Goal: Find specific page/section: Find specific page/section

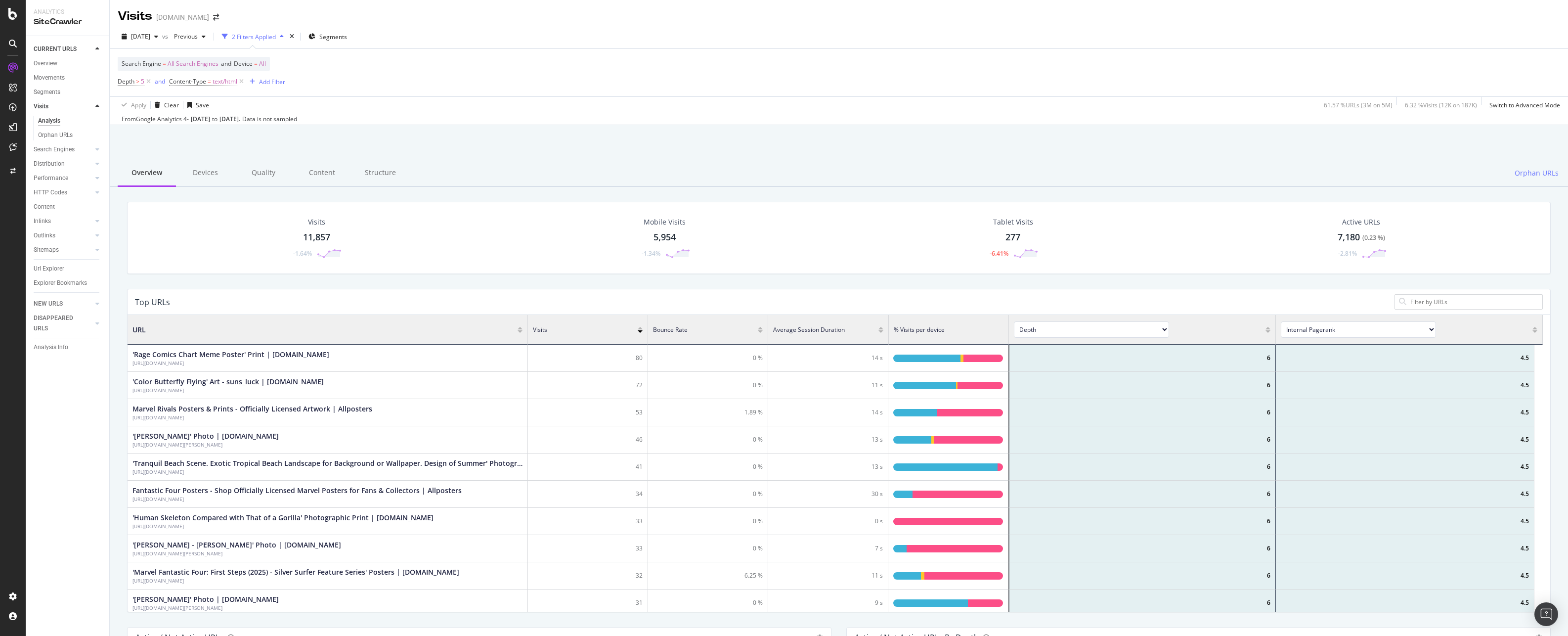
scroll to position [289, 1408]
click at [868, 99] on div "Apply Clear Save 61.57 % URLs ( 3M on 5M ) 6.32 % Visits ( 12K on 187K ) Switch…" at bounding box center [839, 105] width 1458 height 17
click at [222, 349] on div "'Rage Comics Chart Meme Poster' Print | [DOMAIN_NAME]" at bounding box center [231, 354] width 197 height 10
drag, startPoint x: 281, startPoint y: 363, endPoint x: 215, endPoint y: 363, distance: 66.0
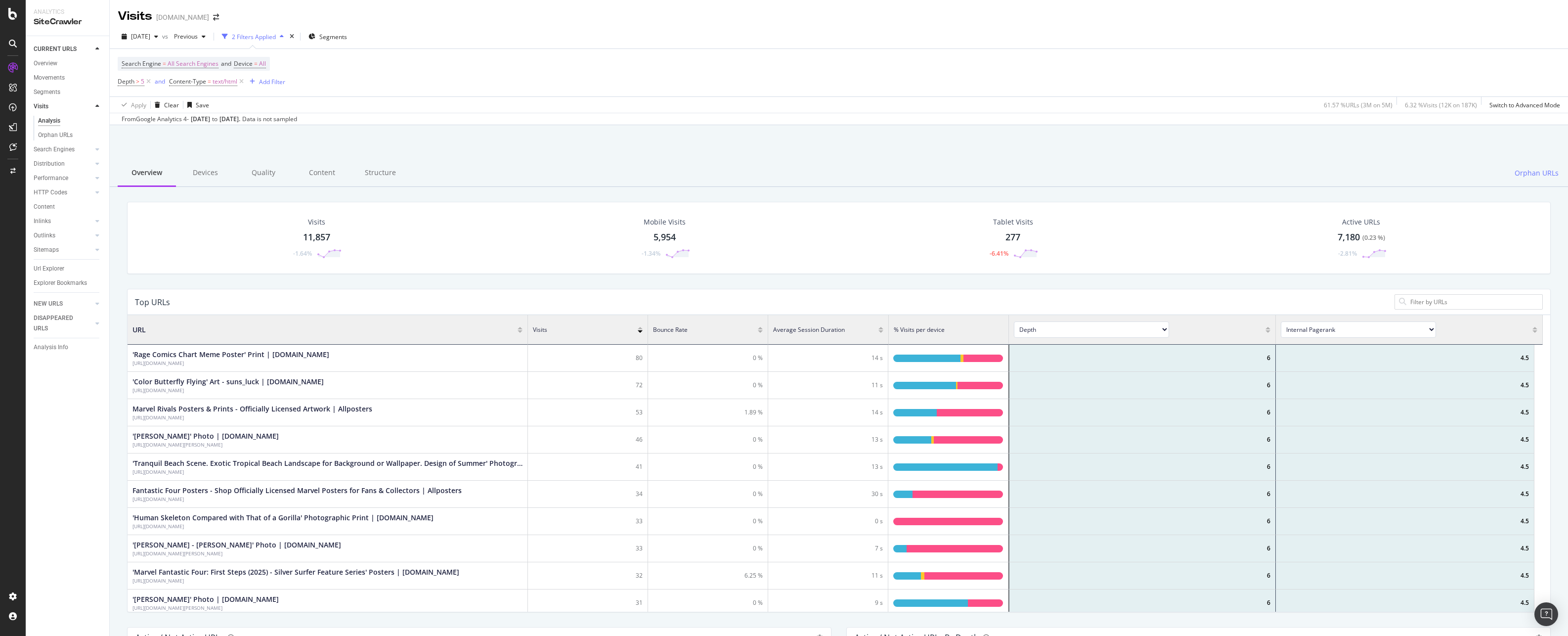
drag, startPoint x: 215, startPoint y: 363, endPoint x: 81, endPoint y: 376, distance: 134.6
click at [77, 376] on div "CURRENT URLS Overview Movements Segments Visits Analysis Orphan URLs Search Eng…" at bounding box center [67, 336] width 84 height 600
drag, startPoint x: 129, startPoint y: 360, endPoint x: 356, endPoint y: 363, distance: 227.0
click at [356, 363] on div "'Rage Comics Chart Meme Poster' Print | [DOMAIN_NAME] [URL][DOMAIN_NAME]" at bounding box center [328, 358] width 400 height 27
copy div "[URL][DOMAIN_NAME]"
